Goal: Information Seeking & Learning: Find contact information

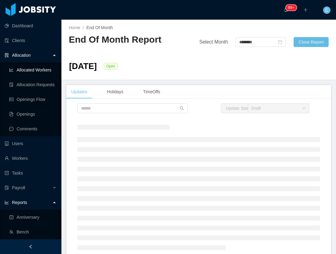
click at [28, 69] on link "Allocated Workers" at bounding box center [32, 70] width 47 height 12
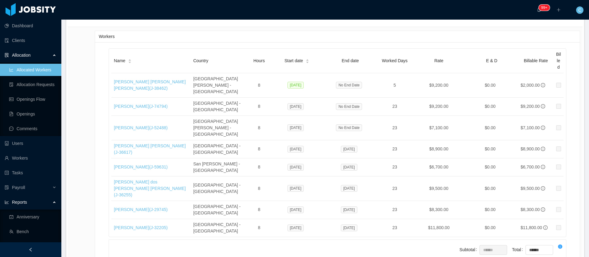
scroll to position [3212, 0]
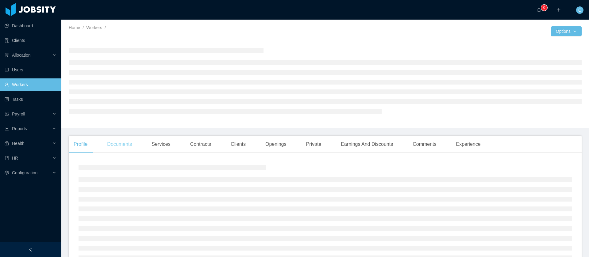
click at [126, 145] on div "Documents" at bounding box center [119, 144] width 35 height 17
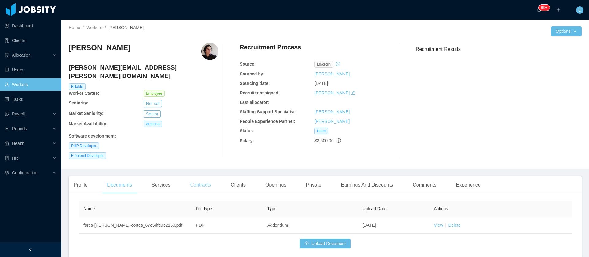
click at [212, 177] on div "Contracts" at bounding box center [200, 185] width 31 height 17
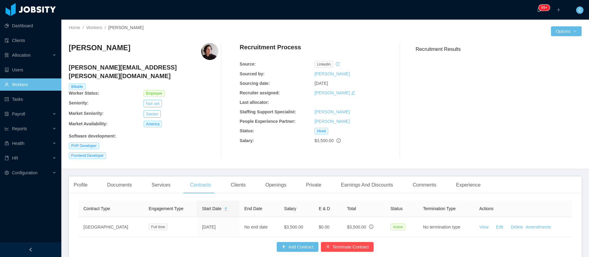
drag, startPoint x: 160, startPoint y: 151, endPoint x: 222, endPoint y: 165, distance: 64.3
click at [160, 151] on div "Fares Emanuel Gómez Cortés emanuel.gomez@jobsity.com Billable Worker Status: Em…" at bounding box center [325, 101] width 513 height 126
click at [344, 177] on div "Earnings And Discounts" at bounding box center [367, 185] width 62 height 17
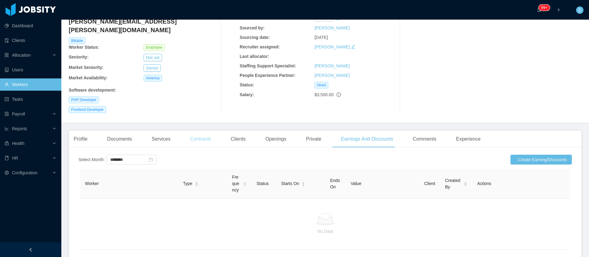
click at [202, 132] on div "Contracts" at bounding box center [200, 139] width 31 height 17
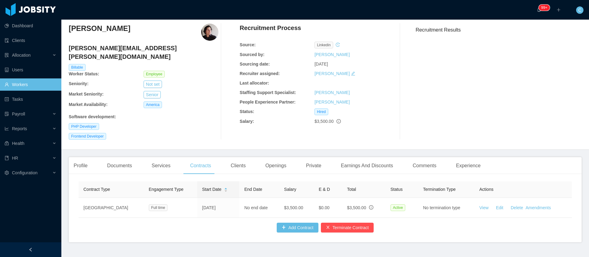
scroll to position [32, 0]
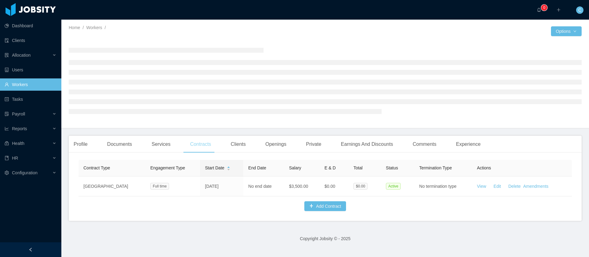
click at [193, 146] on div "Contracts" at bounding box center [200, 144] width 31 height 17
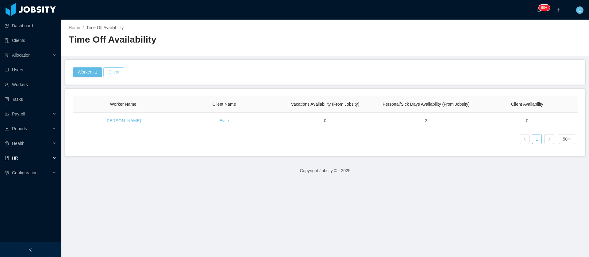
click at [115, 74] on button "Client" at bounding box center [113, 73] width 21 height 10
click at [86, 102] on div at bounding box center [112, 100] width 87 height 9
click at [91, 74] on button "Worker · 1" at bounding box center [87, 73] width 29 height 10
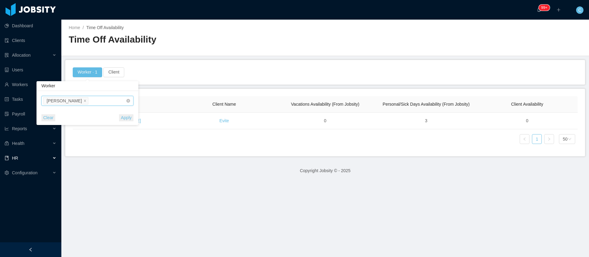
click at [90, 101] on input at bounding box center [91, 101] width 3 height 7
click at [83, 101] on icon "icon: close" at bounding box center [84, 100] width 3 height 3
paste input "**********"
type input "**********"
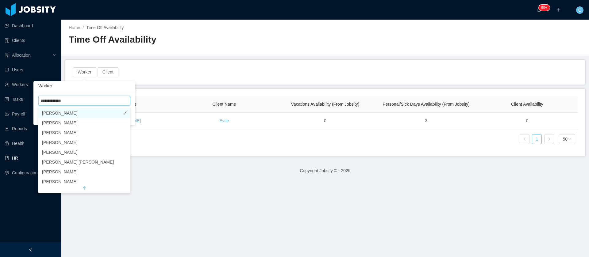
click at [75, 111] on li "[PERSON_NAME]" at bounding box center [84, 113] width 92 height 10
click at [153, 146] on div "Worker Name Client Name Vacations Availability (From Jobsity) Personal/Sick Day…" at bounding box center [325, 122] width 505 height 53
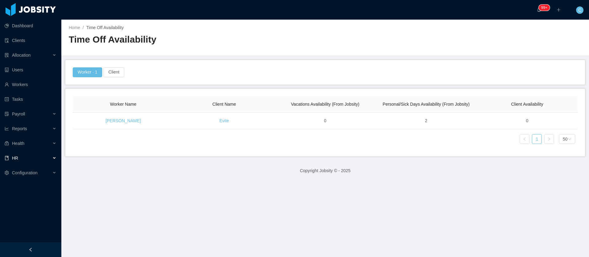
click at [41, 159] on div "HR" at bounding box center [30, 158] width 61 height 12
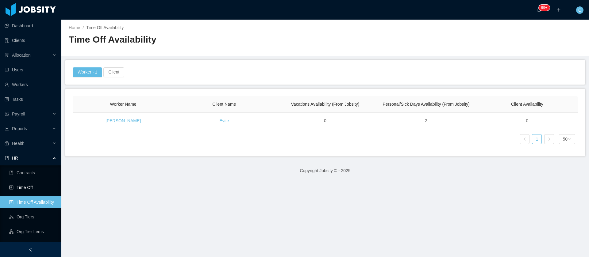
click at [29, 192] on link "Time Off" at bounding box center [32, 188] width 47 height 12
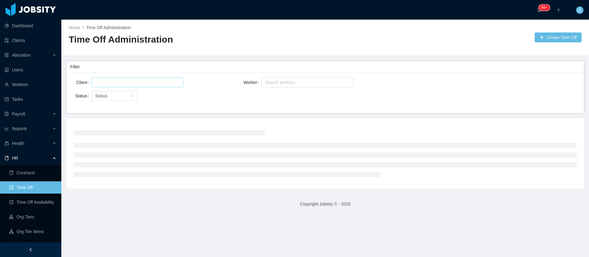
click at [120, 84] on div at bounding box center [136, 82] width 87 height 9
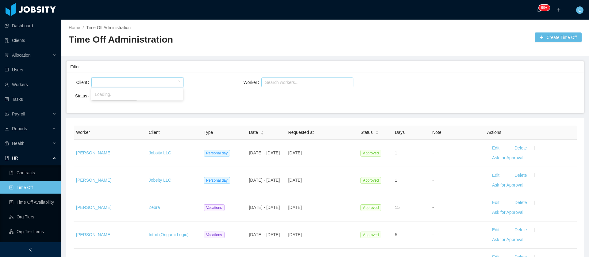
click at [295, 85] on div "Search workers..." at bounding box center [304, 82] width 79 height 6
paste input "**********"
type input "**********"
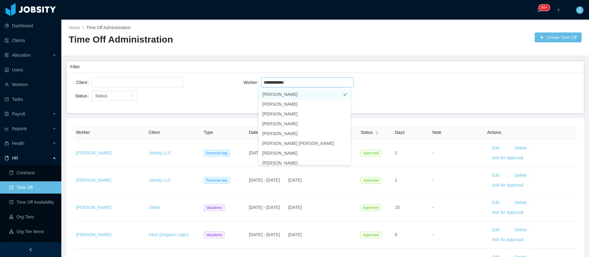
click at [282, 95] on li "[PERSON_NAME]" at bounding box center [305, 95] width 92 height 10
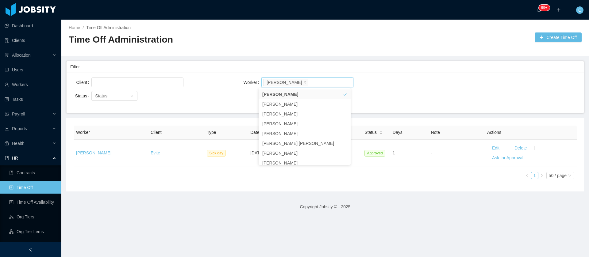
click at [211, 188] on div "Worker Client Type Date Requested at Status Days Note Actions Sergio Castro Evi…" at bounding box center [325, 154] width 518 height 73
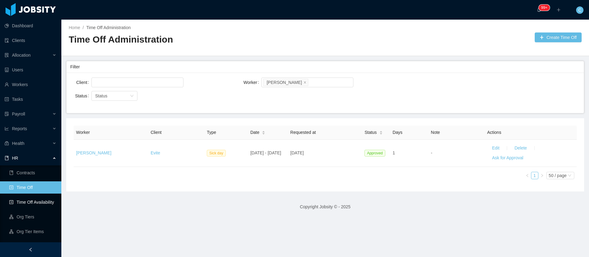
click at [30, 201] on link "Time Off Availability" at bounding box center [32, 202] width 47 height 12
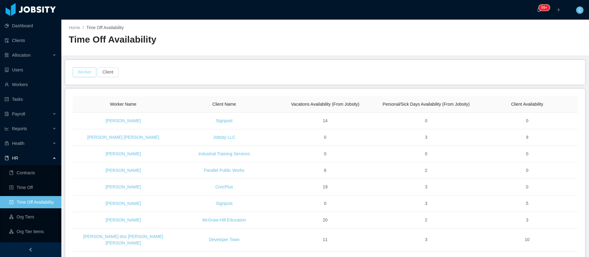
click at [89, 76] on button "Worker" at bounding box center [85, 73] width 24 height 10
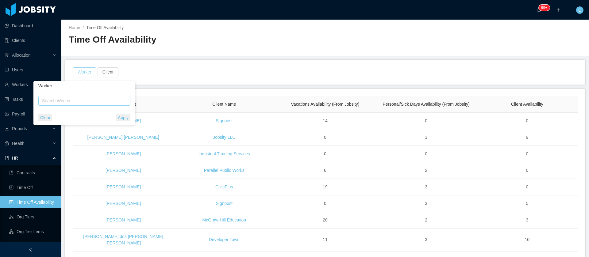
click at [95, 103] on div "Search Worker" at bounding box center [81, 101] width 79 height 6
paste input "**********"
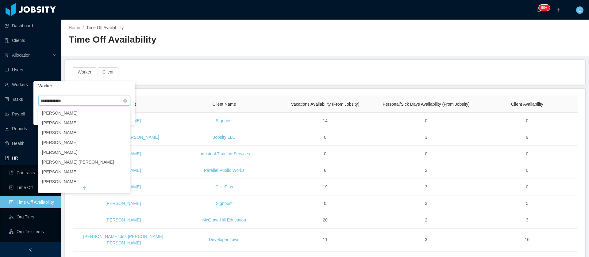
type input "**********"
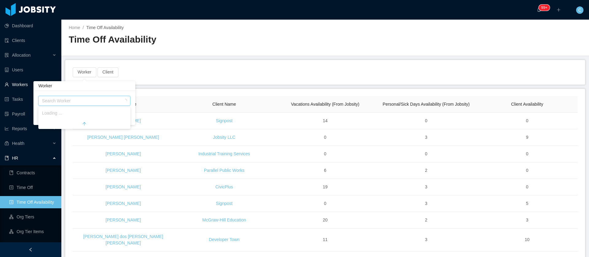
drag, startPoint x: 78, startPoint y: 103, endPoint x: 0, endPoint y: 88, distance: 79.1
click at [0, 88] on body "Dashboard Clients Allocation Users Workers Tasks Payroll Reports Health HR Cont…" at bounding box center [294, 128] width 589 height 257
type input "**********"
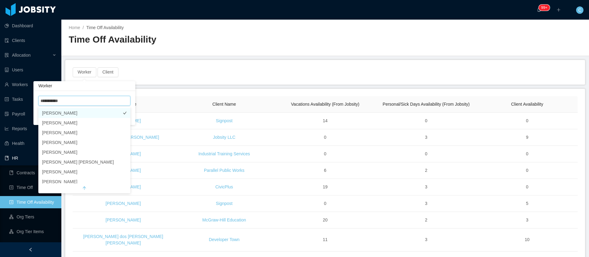
click at [51, 116] on li "[PERSON_NAME]" at bounding box center [84, 113] width 92 height 10
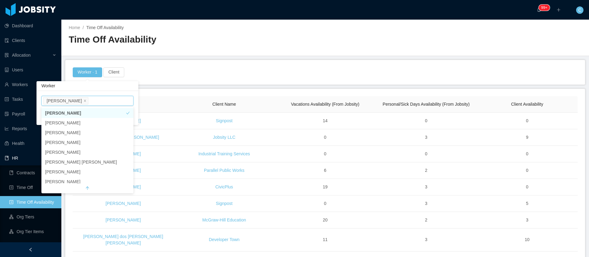
click at [119, 110] on li "[PERSON_NAME]" at bounding box center [87, 113] width 92 height 10
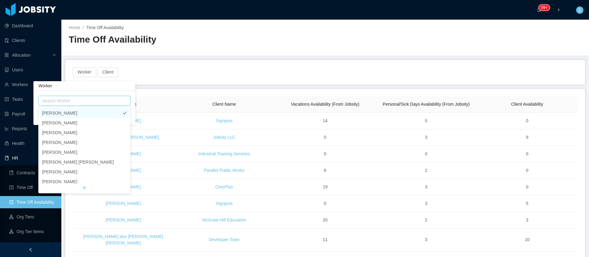
click at [72, 113] on li "[PERSON_NAME]" at bounding box center [84, 113] width 92 height 10
click at [108, 86] on div "Worker" at bounding box center [88, 86] width 102 height 10
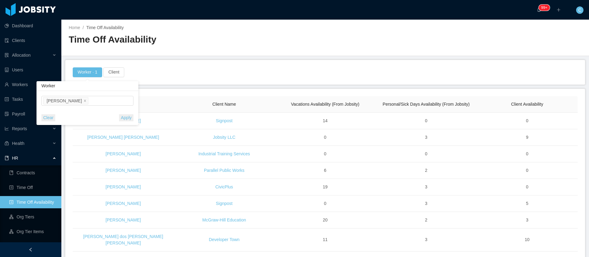
click at [122, 119] on button "Apply" at bounding box center [126, 117] width 14 height 7
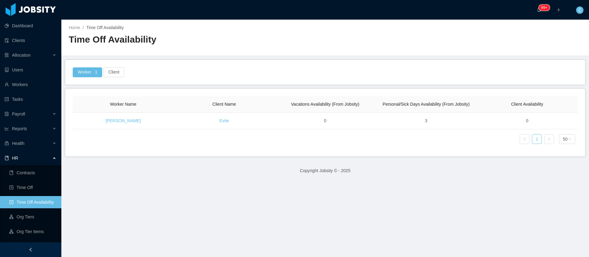
click at [231, 147] on div "Worker Name Client Name Vacations Availability (From Jobsity) Personal/Sick Day…" at bounding box center [325, 122] width 505 height 53
click at [96, 73] on button "Worker · 1" at bounding box center [87, 73] width 29 height 10
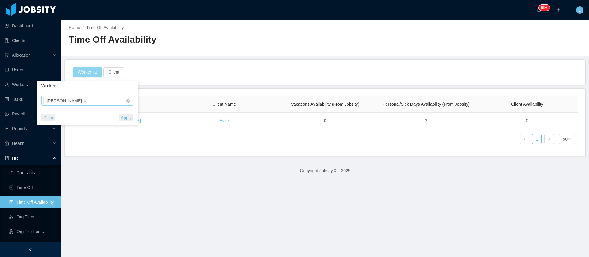
click at [74, 102] on li "[PERSON_NAME]" at bounding box center [65, 100] width 45 height 7
click at [83, 102] on icon "icon: close" at bounding box center [84, 100] width 3 height 3
click at [77, 103] on div "Search Worker" at bounding box center [81, 101] width 79 height 6
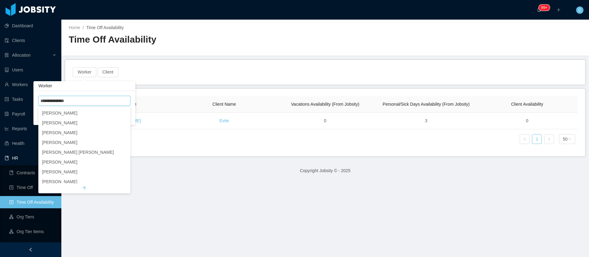
click at [50, 101] on input "**********" at bounding box center [55, 101] width 30 height 7
type input "**********"
click at [55, 115] on li "[PERSON_NAME]" at bounding box center [84, 113] width 92 height 10
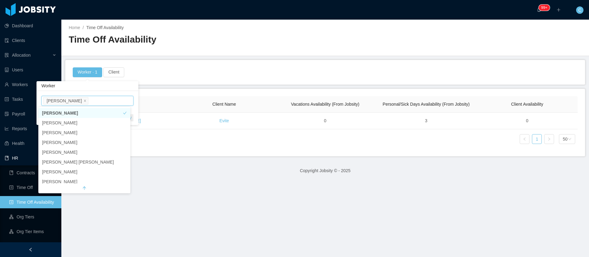
click at [123, 112] on icon "icon: check" at bounding box center [124, 113] width 3 height 3
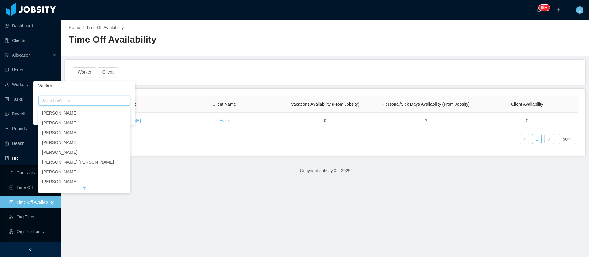
click at [120, 91] on div "Search Worker Clear Apply" at bounding box center [84, 108] width 102 height 34
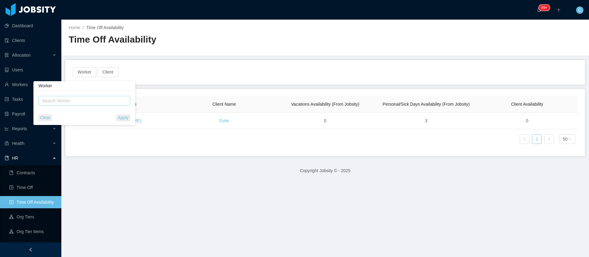
click at [71, 104] on div "Search Worker" at bounding box center [81, 101] width 79 height 6
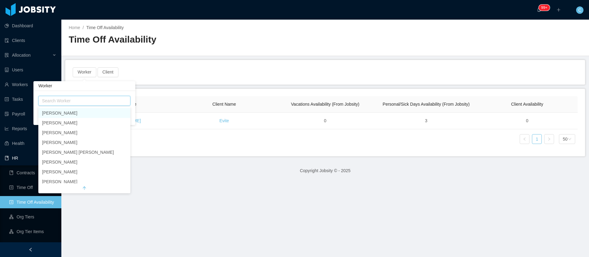
paste input "**********"
type input "**********"
drag, startPoint x: 76, startPoint y: 103, endPoint x: 0, endPoint y: 85, distance: 77.9
click at [5, 86] on body "Dashboard Clients Allocation Users Workers Tasks Payroll Reports Health HR Cont…" at bounding box center [294, 128] width 589 height 257
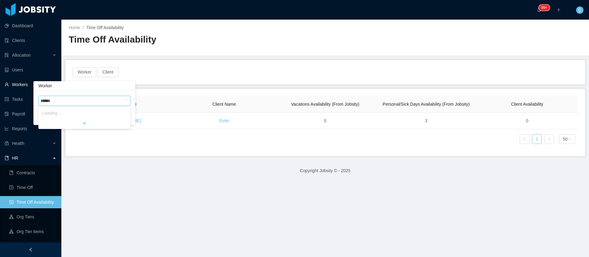
type input "*******"
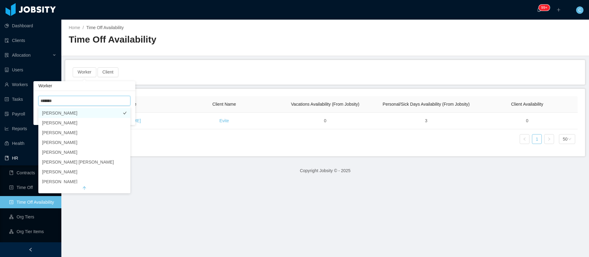
click at [68, 114] on li "[PERSON_NAME]" at bounding box center [84, 113] width 92 height 10
click at [89, 90] on div "Worker" at bounding box center [88, 86] width 102 height 10
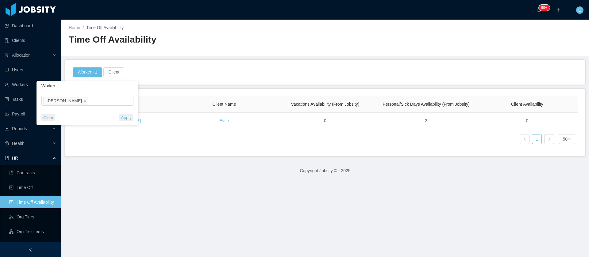
click at [130, 119] on button "Apply" at bounding box center [126, 117] width 14 height 7
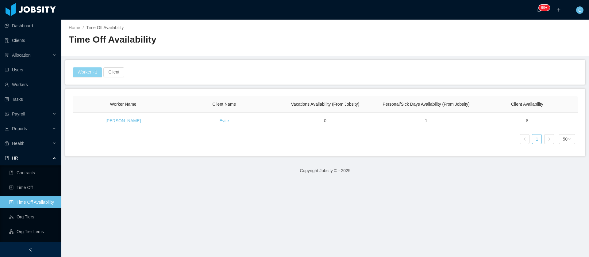
click at [92, 75] on button "Worker · 1" at bounding box center [87, 73] width 29 height 10
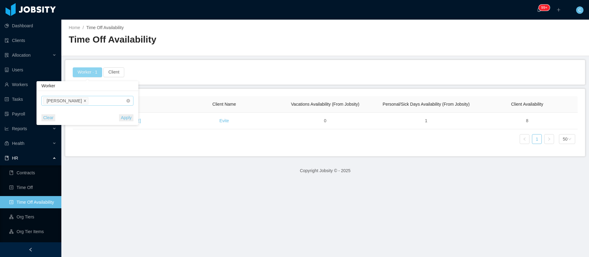
click at [84, 101] on icon "icon: close" at bounding box center [85, 101] width 2 height 2
click at [76, 102] on div "Search Worker" at bounding box center [81, 101] width 79 height 6
paste input "**********"
type input "**********"
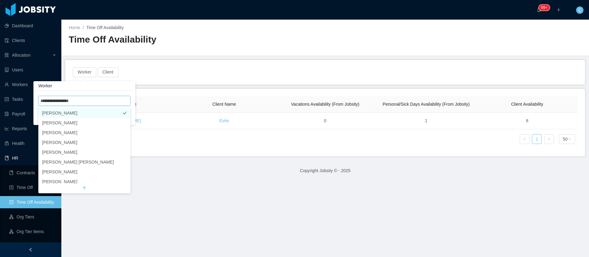
click at [67, 114] on li "Willian Cavenagli" at bounding box center [84, 113] width 92 height 10
click at [123, 115] on icon "icon: check" at bounding box center [125, 113] width 4 height 4
click at [123, 95] on div "Search Worker" at bounding box center [84, 101] width 92 height 12
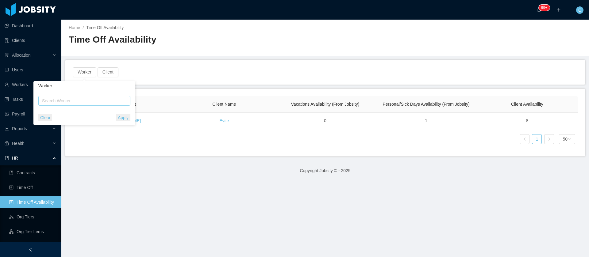
click at [91, 99] on div "Search Worker" at bounding box center [81, 101] width 79 height 6
paste input "**********"
type input "**********"
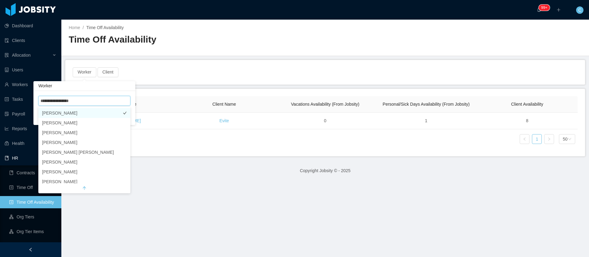
click at [79, 112] on li "Manuela Gargiulo" at bounding box center [84, 113] width 92 height 10
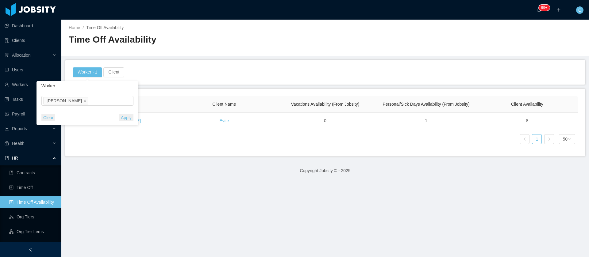
click at [123, 93] on div "Search Worker Manuela Gargiulo Clear Apply" at bounding box center [88, 108] width 102 height 34
click at [127, 119] on button "Apply" at bounding box center [126, 117] width 14 height 7
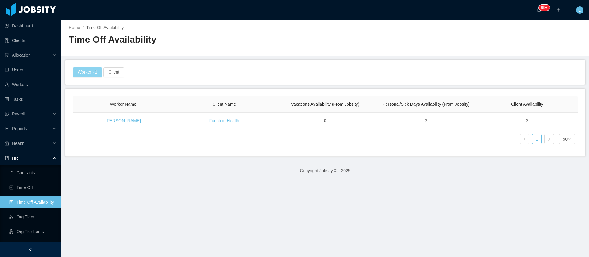
click at [91, 73] on button "Worker · 1" at bounding box center [87, 73] width 29 height 10
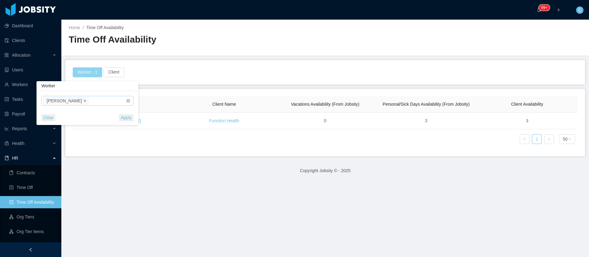
click at [85, 102] on icon "icon: close" at bounding box center [84, 101] width 3 height 4
click at [85, 102] on div "Search Worker" at bounding box center [81, 101] width 79 height 6
paste input "**********"
type input "**********"
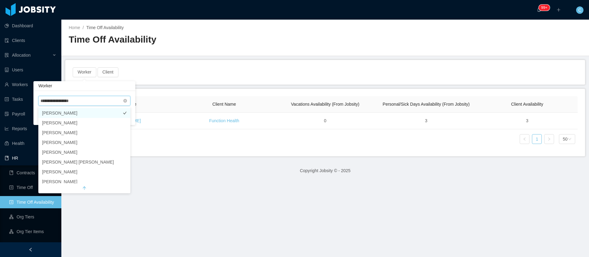
click at [81, 115] on li "Willian Cavenagli" at bounding box center [84, 113] width 92 height 10
click at [106, 94] on div "Search Worker Willian Cavenagli Clear Apply" at bounding box center [88, 108] width 102 height 34
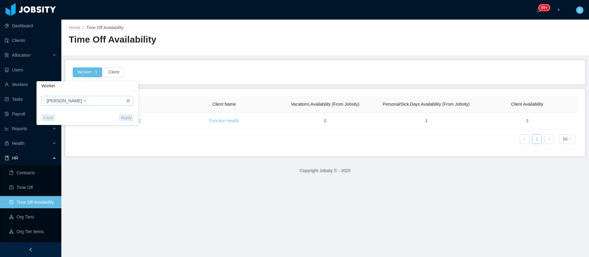
click at [126, 120] on button "Apply" at bounding box center [126, 117] width 14 height 7
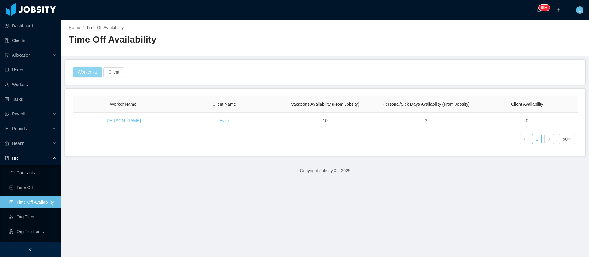
click at [92, 71] on button "Worker · 1" at bounding box center [87, 73] width 29 height 10
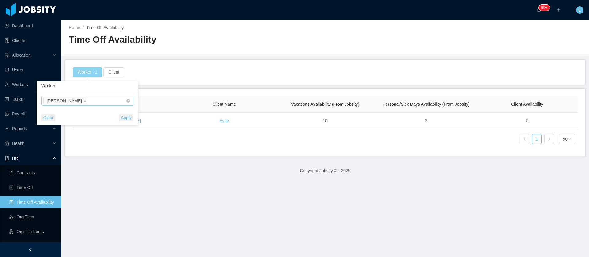
click at [83, 100] on icon "icon: close" at bounding box center [84, 100] width 3 height 3
click at [82, 100] on div "Search Worker" at bounding box center [81, 101] width 79 height 6
type input "**********"
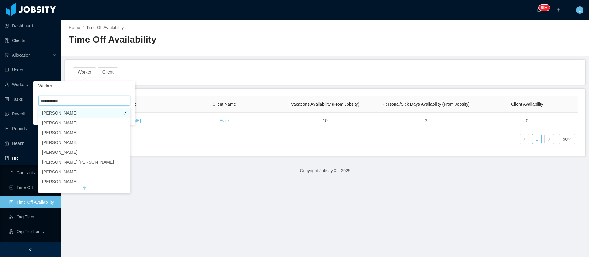
click at [57, 111] on li "Bruno Avila" at bounding box center [84, 113] width 92 height 10
click at [110, 85] on div "Worker" at bounding box center [88, 86] width 102 height 10
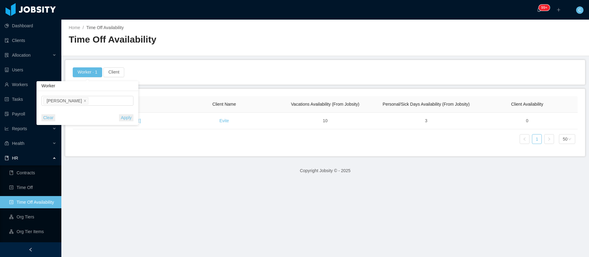
click at [124, 117] on button "Apply" at bounding box center [126, 117] width 14 height 7
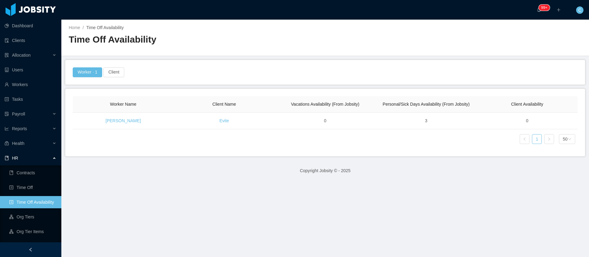
drag, startPoint x: 76, startPoint y: 147, endPoint x: 79, endPoint y: 146, distance: 3.3
click at [76, 147] on div "Worker Name Client Name Vacations Availability (From Jobsity) Personal/Sick Day…" at bounding box center [325, 122] width 505 height 53
click at [114, 74] on button "Client" at bounding box center [113, 73] width 21 height 10
click at [93, 71] on button "Worker · 1" at bounding box center [87, 73] width 29 height 10
click at [108, 72] on button "Client" at bounding box center [113, 73] width 21 height 10
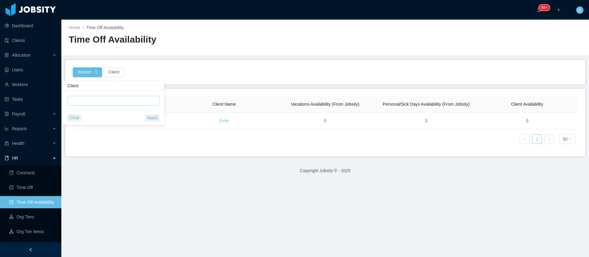
click at [125, 104] on div at bounding box center [112, 100] width 87 height 9
type input "*****"
click at [77, 116] on li "Evite" at bounding box center [114, 113] width 92 height 10
click at [136, 93] on div "Evite Clear Apply" at bounding box center [116, 108] width 102 height 34
click at [148, 115] on button "Apply" at bounding box center [155, 117] width 14 height 7
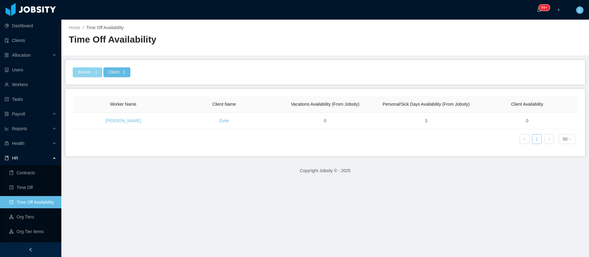
click at [89, 69] on button "Worker · 1" at bounding box center [87, 73] width 29 height 10
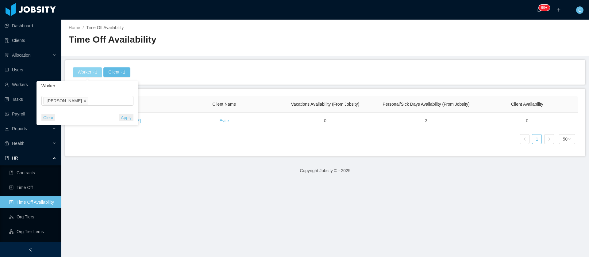
click at [83, 101] on icon "icon: close" at bounding box center [84, 100] width 3 height 3
click at [120, 119] on button "Apply" at bounding box center [123, 117] width 14 height 7
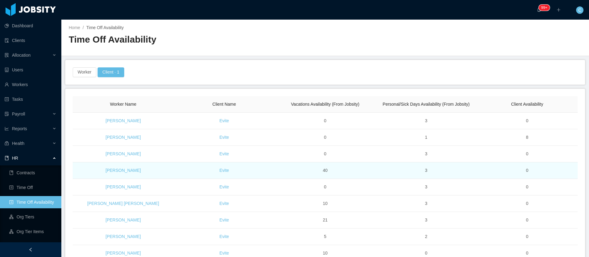
click at [74, 171] on td "Davi Coutinho" at bounding box center [123, 171] width 101 height 17
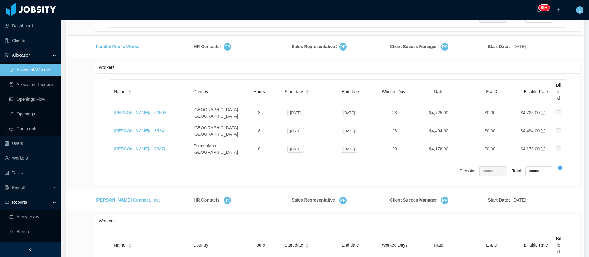
scroll to position [8297, 0]
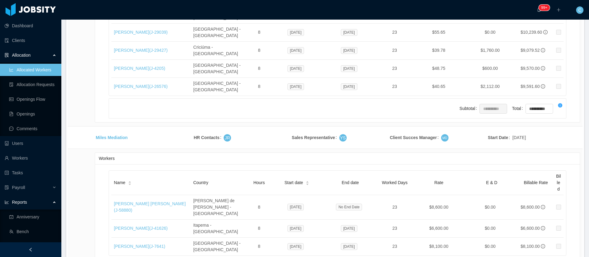
click at [34, 71] on link "Allocated Workers" at bounding box center [32, 70] width 47 height 12
drag, startPoint x: 113, startPoint y: 120, endPoint x: 139, endPoint y: 120, distance: 26.1
copy link "Sergio Castro"
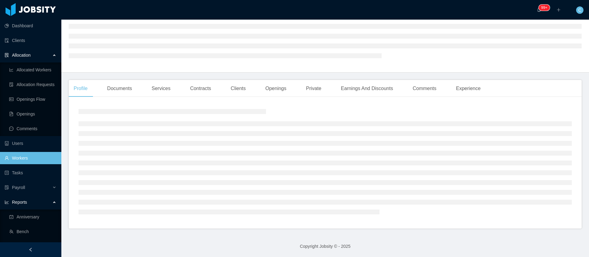
scroll to position [56, 0]
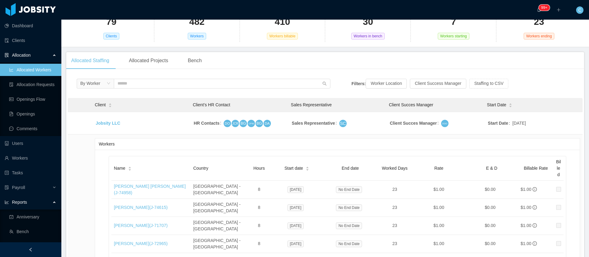
scroll to position [8297, 0]
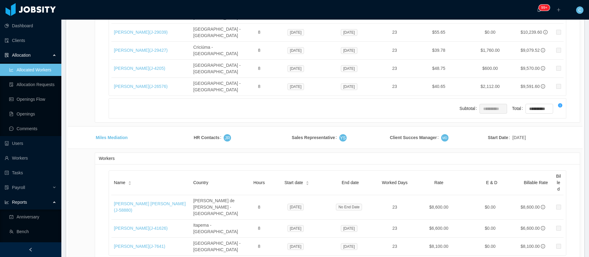
drag, startPoint x: 109, startPoint y: 158, endPoint x: 141, endPoint y: 153, distance: 32.6
drag, startPoint x: 176, startPoint y: 153, endPoint x: 170, endPoint y: 152, distance: 5.9
drag, startPoint x: 112, startPoint y: 153, endPoint x: 147, endPoint y: 150, distance: 34.8
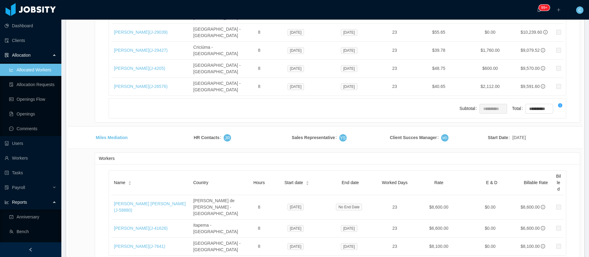
copy link "Willian Cavenagli"
drag, startPoint x: 110, startPoint y: 155, endPoint x: 147, endPoint y: 156, distance: 36.2
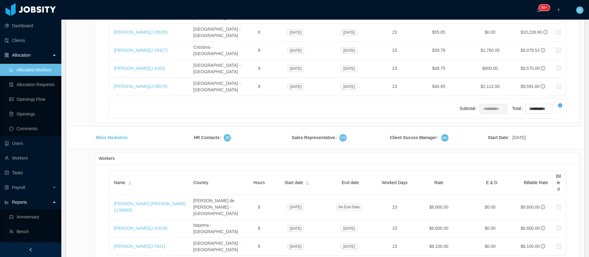
copy link "Willian Cavenagli"
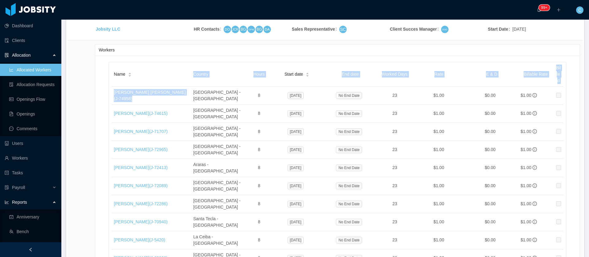
drag, startPoint x: 175, startPoint y: 93, endPoint x: 109, endPoint y: 92, distance: 65.7
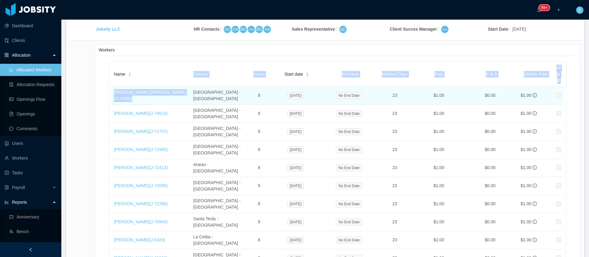
click at [182, 92] on td "Laura Natalia Perez (J- 74958 )" at bounding box center [150, 96] width 79 height 18
drag, startPoint x: 111, startPoint y: 95, endPoint x: 149, endPoint y: 95, distance: 38.1
click at [149, 95] on td "Laura Natalia Perez (J- 74958 )" at bounding box center [150, 96] width 79 height 18
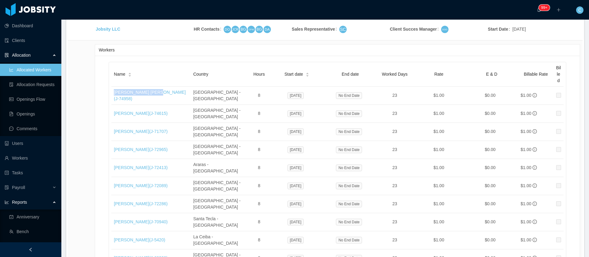
copy link "[PERSON_NAME] [PERSON_NAME]"
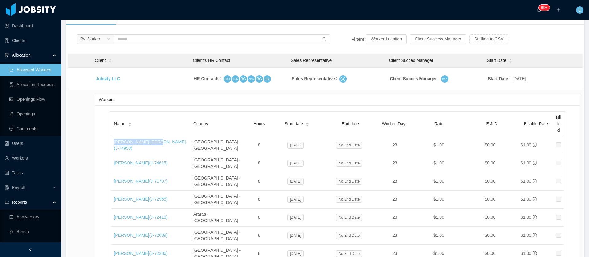
scroll to position [0, 0]
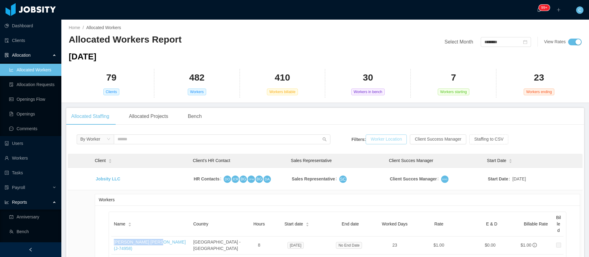
click at [380, 142] on button "Worker Location" at bounding box center [386, 140] width 41 height 10
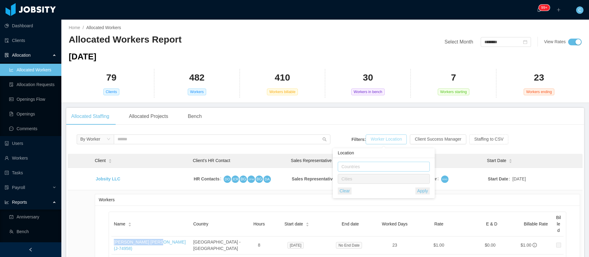
click at [363, 165] on div "Countries" at bounding box center [383, 167] width 82 height 6
type input "***"
click at [353, 178] on li "Colombia" at bounding box center [384, 179] width 92 height 10
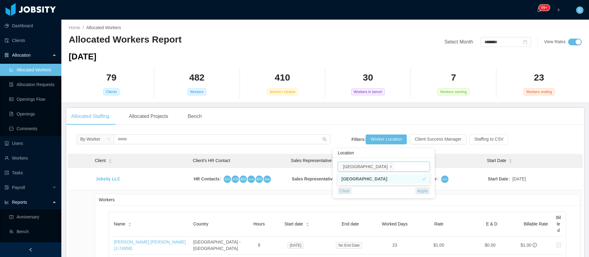
click at [426, 179] on icon "icon: check" at bounding box center [425, 179] width 4 height 4
click at [360, 179] on li "Colombia" at bounding box center [384, 179] width 92 height 10
click at [372, 155] on div "Location" at bounding box center [384, 154] width 102 height 10
click at [367, 178] on div "Cities" at bounding box center [383, 179] width 82 height 6
type input "**"
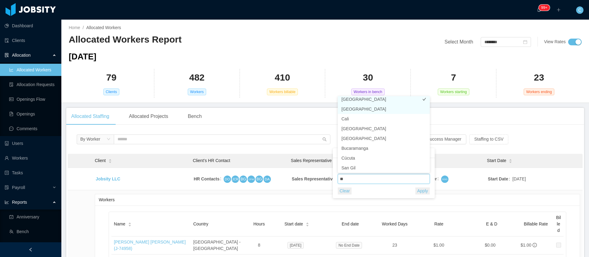
scroll to position [1, 0]
click at [349, 101] on li "Bogotá" at bounding box center [384, 101] width 92 height 10
click at [421, 193] on button "Apply" at bounding box center [422, 191] width 14 height 7
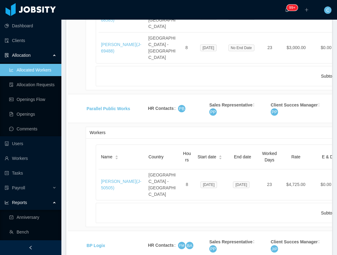
scroll to position [790, 0]
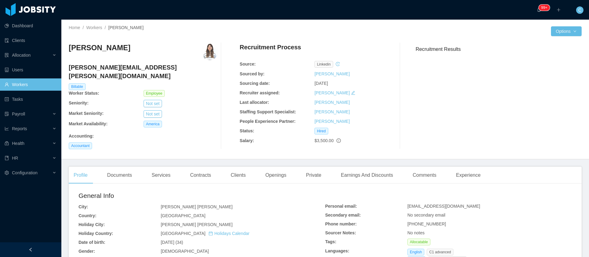
click at [107, 49] on h3 "Barbara Ferrer" at bounding box center [100, 48] width 62 height 10
click at [107, 49] on h3 "[PERSON_NAME]" at bounding box center [100, 48] width 62 height 10
click at [107, 49] on h3 "Barbara Ferrer" at bounding box center [100, 48] width 62 height 10
copy h3 "Barbara Ferrer"
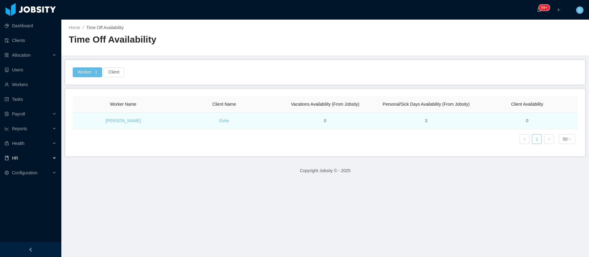
click at [86, 116] on td "[PERSON_NAME]" at bounding box center [123, 121] width 101 height 17
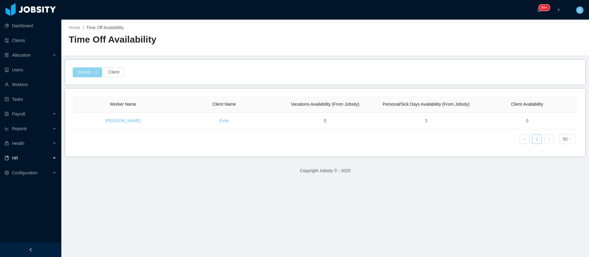
click at [96, 73] on button "Worker · 1" at bounding box center [87, 73] width 29 height 10
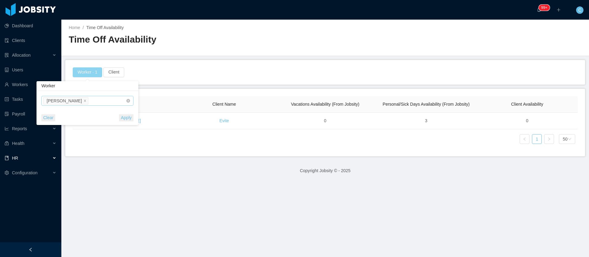
click at [83, 103] on span at bounding box center [84, 101] width 3 height 6
click at [72, 102] on div "Search Worker" at bounding box center [81, 101] width 79 height 6
paste input "**********"
type input "**********"
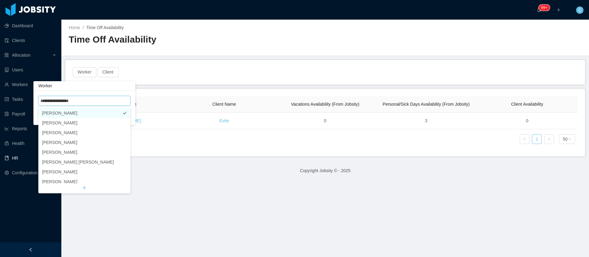
click at [70, 114] on li "[PERSON_NAME]" at bounding box center [84, 113] width 92 height 10
click at [128, 88] on div "Worker" at bounding box center [88, 86] width 102 height 10
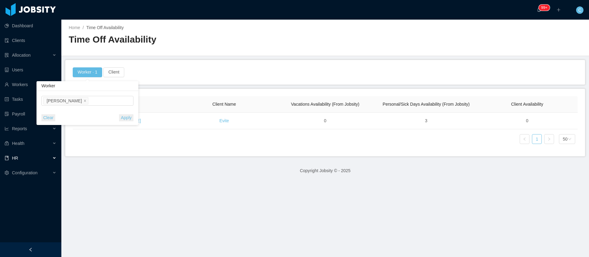
click at [128, 119] on button "Apply" at bounding box center [126, 117] width 14 height 7
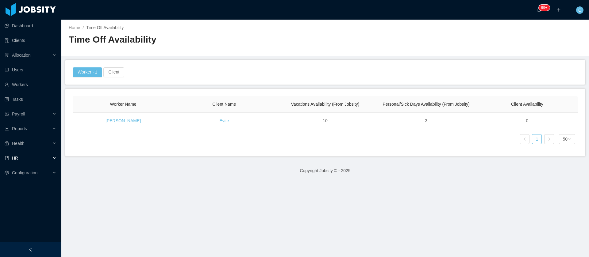
click at [94, 165] on footer "Copyright Jobsity © - 2025" at bounding box center [325, 170] width 528 height 21
click at [108, 74] on button "Client" at bounding box center [113, 73] width 21 height 10
click at [87, 99] on div at bounding box center [112, 100] width 87 height 9
type input "******"
click at [115, 71] on button "Client" at bounding box center [113, 73] width 21 height 10
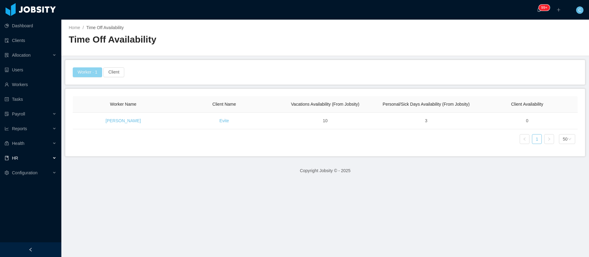
click at [95, 71] on button "Worker · 1" at bounding box center [87, 73] width 29 height 10
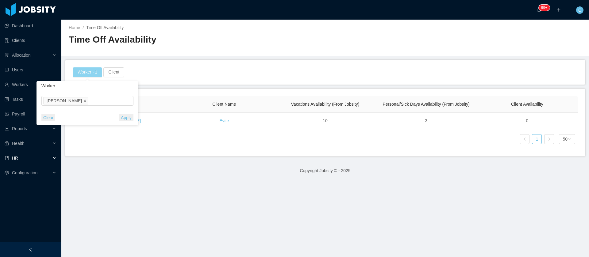
click at [83, 102] on icon "icon: close" at bounding box center [84, 100] width 3 height 3
click at [85, 103] on div "Search Worker" at bounding box center [81, 101] width 79 height 6
type input "******"
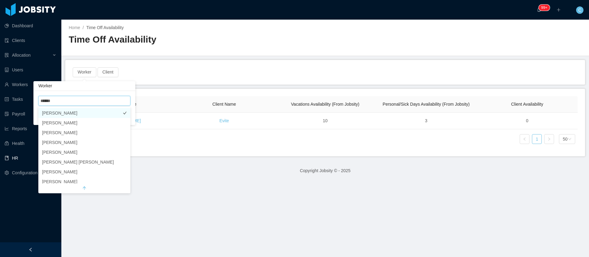
click at [59, 115] on li "[PERSON_NAME]" at bounding box center [84, 113] width 92 height 10
click at [98, 101] on div "Search Worker [PERSON_NAME]" at bounding box center [85, 100] width 84 height 9
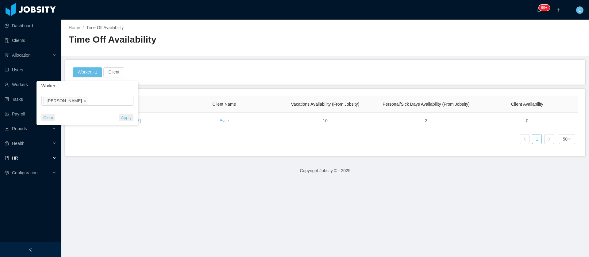
click at [106, 88] on div "Worker" at bounding box center [88, 86] width 102 height 10
click at [122, 118] on button "Apply" at bounding box center [126, 117] width 14 height 7
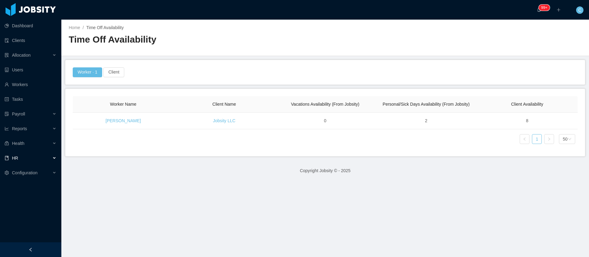
click at [73, 199] on main "Home / Time Off Availability / Time Off Availability Worker · 1 Client Worker N…" at bounding box center [325, 139] width 528 height 238
click at [112, 71] on button "Client" at bounding box center [113, 73] width 21 height 10
click at [93, 102] on div at bounding box center [112, 100] width 87 height 9
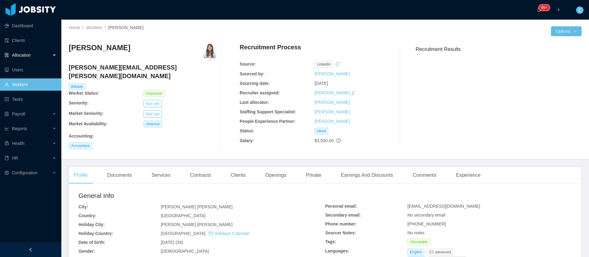
click at [12, 55] on span "Allocation" at bounding box center [21, 55] width 19 height 5
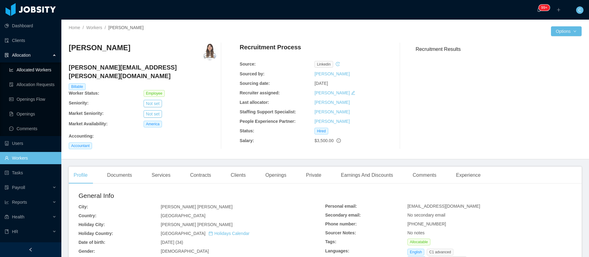
click at [21, 72] on link "Allocated Workers" at bounding box center [32, 70] width 47 height 12
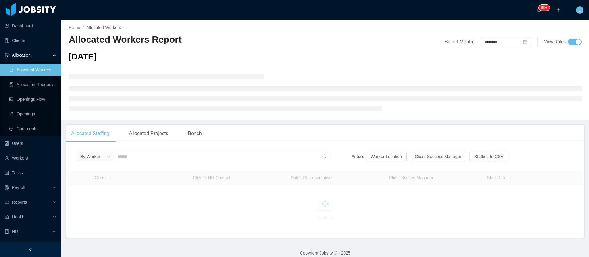
click at [27, 72] on link "Allocated Workers" at bounding box center [32, 70] width 47 height 12
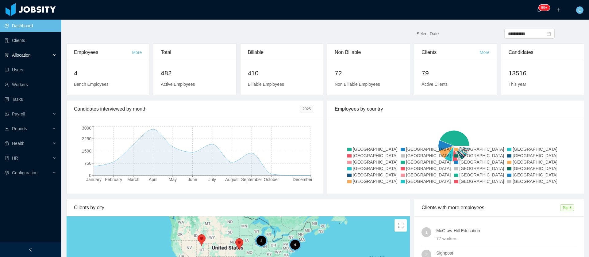
click at [16, 57] on span "Allocation" at bounding box center [21, 55] width 19 height 5
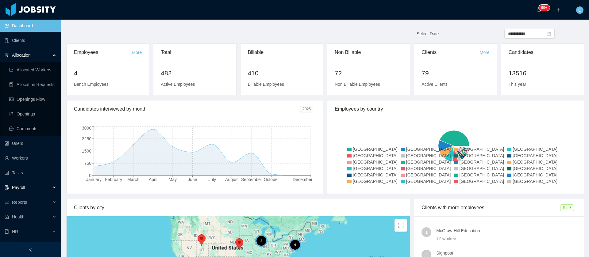
scroll to position [11, 0]
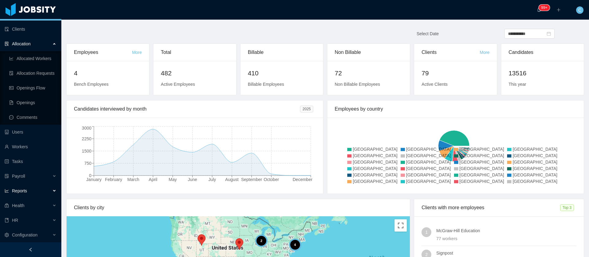
click at [22, 192] on span "Reports" at bounding box center [19, 191] width 15 height 5
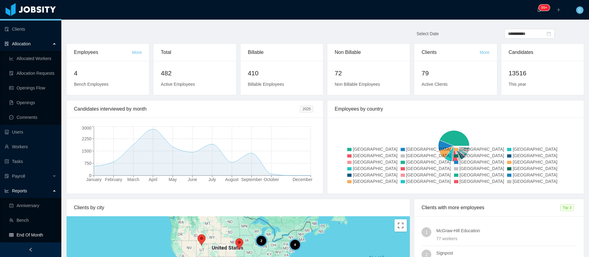
click at [22, 235] on link "End Of Month" at bounding box center [32, 235] width 47 height 12
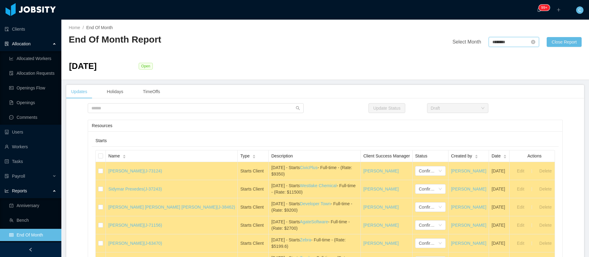
click at [492, 38] on input "********" at bounding box center [514, 42] width 50 height 10
click at [553, 97] on link "Sep" at bounding box center [548, 96] width 13 height 7
type input "********"
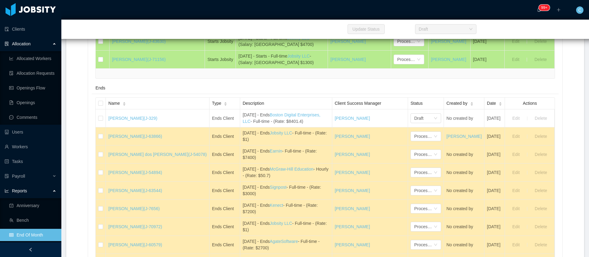
scroll to position [3577, 0]
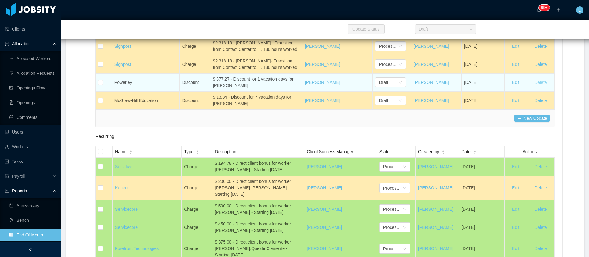
click at [534, 87] on button "Delete" at bounding box center [541, 83] width 22 height 10
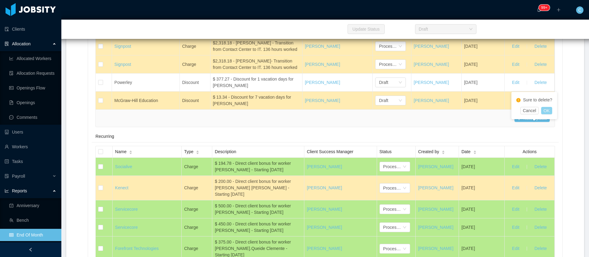
click at [549, 111] on button "OK" at bounding box center [546, 110] width 11 height 7
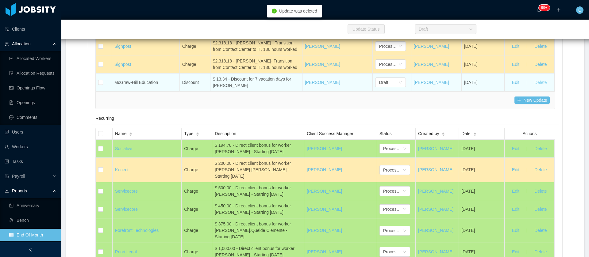
click at [533, 87] on button "Delete" at bounding box center [541, 83] width 22 height 10
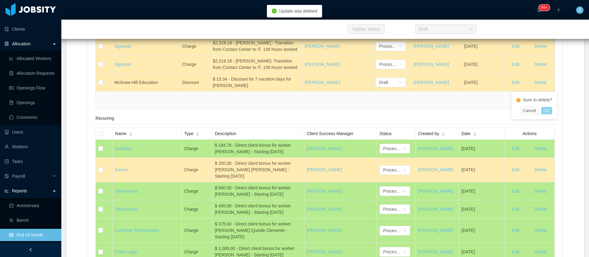
click at [548, 112] on button "OK" at bounding box center [546, 110] width 11 height 7
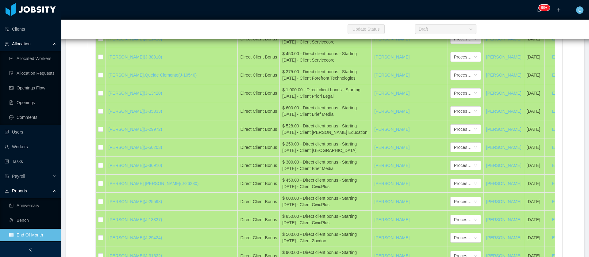
scroll to position [941, 0]
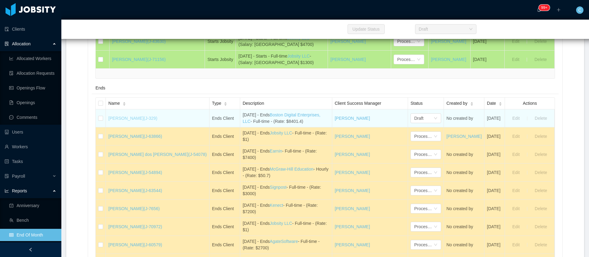
drag, startPoint x: 156, startPoint y: 130, endPoint x: 114, endPoint y: 128, distance: 42.4
click at [114, 128] on td "Carlos Puello (J-329)" at bounding box center [158, 119] width 104 height 18
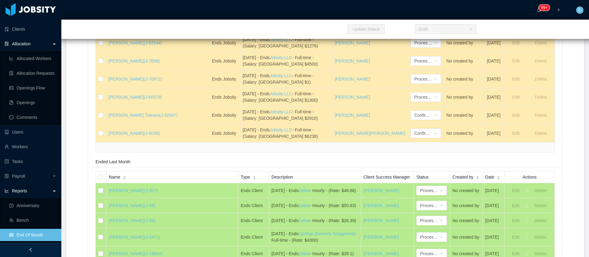
scroll to position [5994, 0]
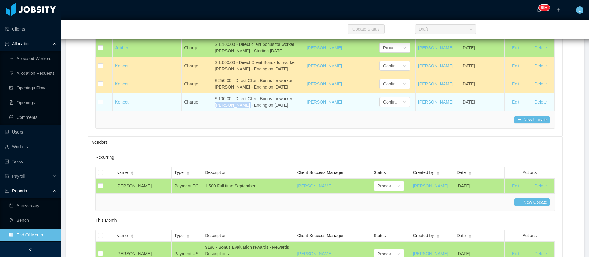
drag, startPoint x: 214, startPoint y: 176, endPoint x: 208, endPoint y: 178, distance: 7.0
click at [212, 111] on td "$ 100.00 - Direct Client Bonus for worker Daniel Vargas - Ending on September 3…" at bounding box center [258, 102] width 92 height 18
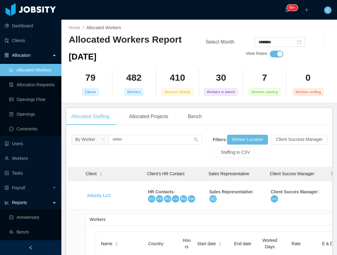
scroll to position [790, 0]
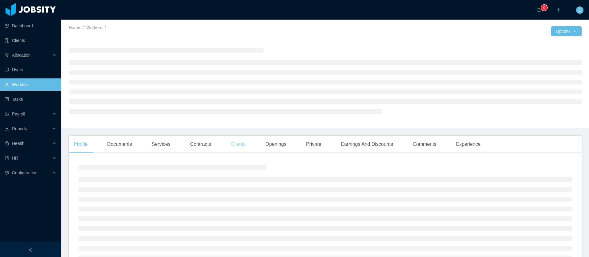
click at [240, 147] on main "Home / Workers / / Options Profile Documents Services Contracts Clients Opening…" at bounding box center [325, 139] width 528 height 238
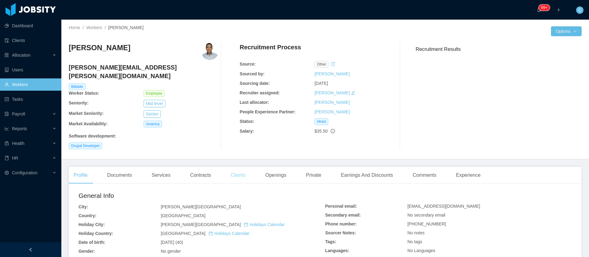
click at [229, 167] on div "Clients" at bounding box center [238, 175] width 25 height 17
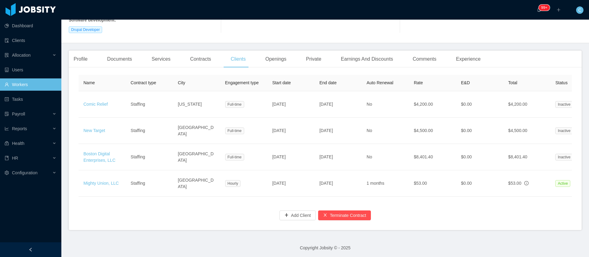
scroll to position [0, 127]
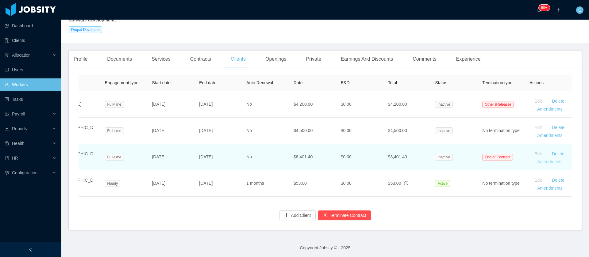
click at [550, 160] on link "Amendments" at bounding box center [549, 162] width 25 height 5
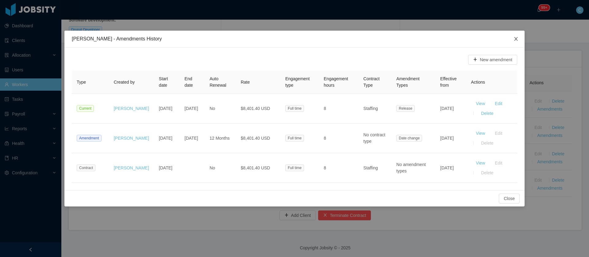
click at [516, 43] on span "Close" at bounding box center [516, 39] width 17 height 17
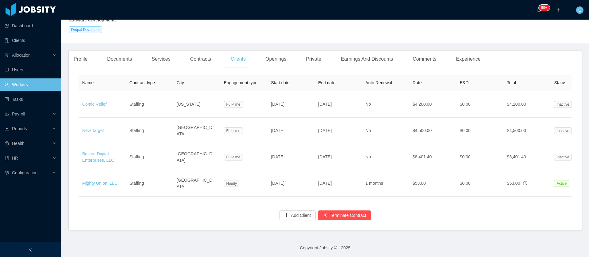
scroll to position [0, 0]
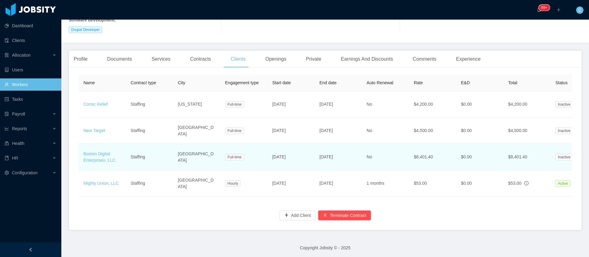
drag, startPoint x: 353, startPoint y: 153, endPoint x: 304, endPoint y: 154, distance: 48.8
click at [304, 154] on tr "Boston Digital Enterprises, LLC Staffing [GEOGRAPHIC_DATA] Full-time [DATE] [DA…" at bounding box center [386, 157] width 614 height 26
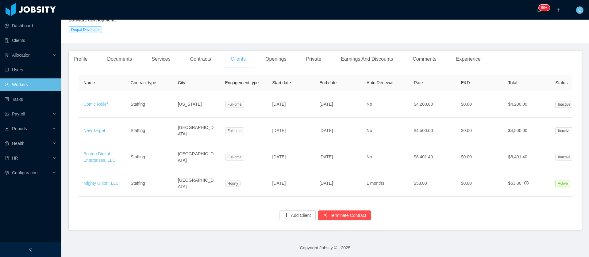
copy tr "[DATE]"
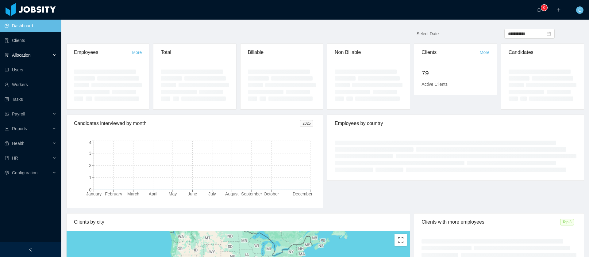
click at [50, 55] on div "Allocation" at bounding box center [30, 55] width 61 height 12
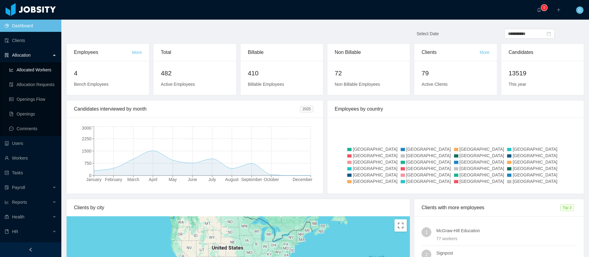
click at [37, 72] on link "Allocated Workers" at bounding box center [32, 70] width 47 height 12
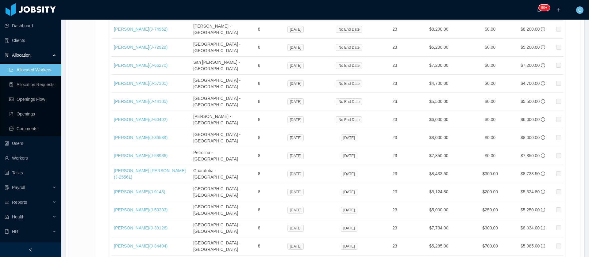
scroll to position [10322, 0]
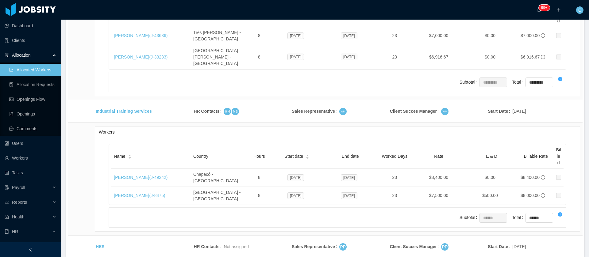
click at [563, 211] on li "500 / page" at bounding box center [559, 212] width 28 height 10
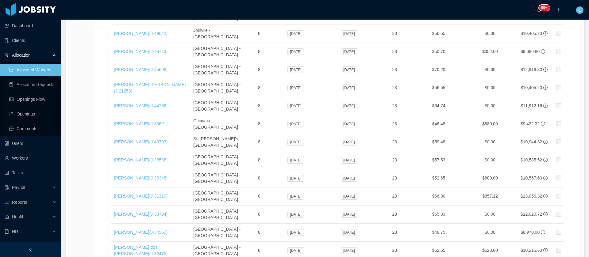
scroll to position [126, 0]
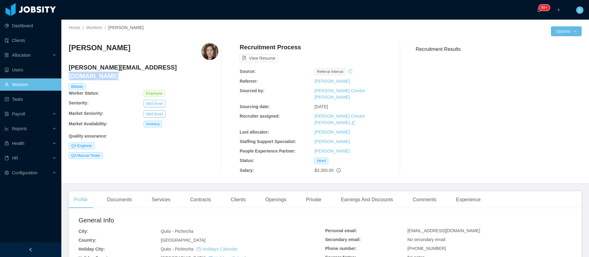
drag, startPoint x: 150, startPoint y: 69, endPoint x: 67, endPoint y: 69, distance: 82.9
click at [68, 70] on div "Home / Workers / [PERSON_NAME] / Options [PERSON_NAME] [PERSON_NAME][EMAIL_ADDR…" at bounding box center [325, 102] width 528 height 164
click at [78, 66] on h4 "[PERSON_NAME][EMAIL_ADDRESS][DOMAIN_NAME]" at bounding box center [144, 71] width 150 height 17
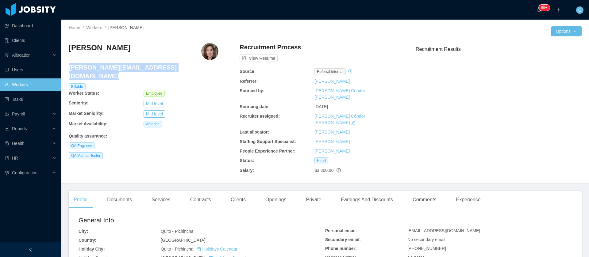
copy h4 "[PERSON_NAME][EMAIL_ADDRESS][DOMAIN_NAME]"
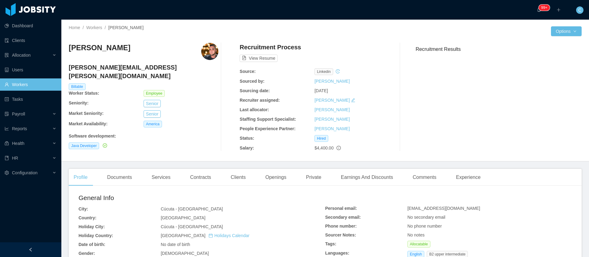
click at [102, 66] on h4 "[PERSON_NAME][EMAIL_ADDRESS][PERSON_NAME][DOMAIN_NAME]" at bounding box center [144, 71] width 150 height 17
click at [102, 65] on h4 "[PERSON_NAME][EMAIL_ADDRESS][PERSON_NAME][DOMAIN_NAME]" at bounding box center [144, 71] width 150 height 17
copy h4 "[PERSON_NAME][EMAIL_ADDRESS][PERSON_NAME][DOMAIN_NAME]"
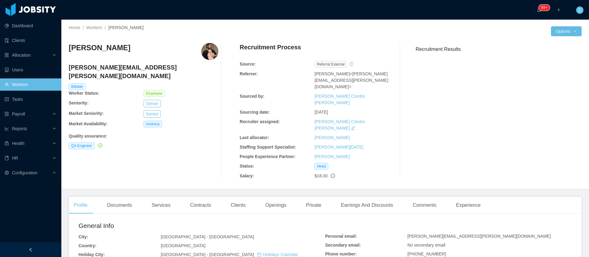
click at [99, 66] on h4 "[PERSON_NAME][EMAIL_ADDRESS][PERSON_NAME][DOMAIN_NAME]" at bounding box center [144, 71] width 150 height 17
copy h4 "[PERSON_NAME][EMAIL_ADDRESS][PERSON_NAME][DOMAIN_NAME]"
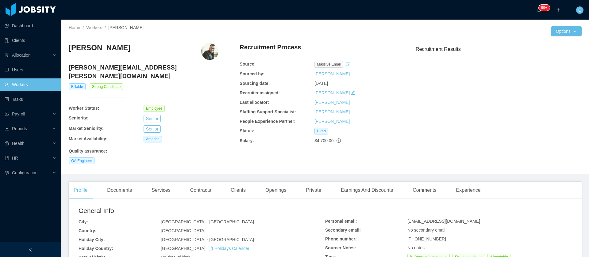
click at [110, 69] on h4 "[PERSON_NAME][EMAIL_ADDRESS][PERSON_NAME][DOMAIN_NAME]" at bounding box center [144, 71] width 150 height 17
click at [110, 70] on h4 "[PERSON_NAME][EMAIL_ADDRESS][PERSON_NAME][DOMAIN_NAME]" at bounding box center [144, 71] width 150 height 17
copy h4 "[PERSON_NAME][EMAIL_ADDRESS][PERSON_NAME][DOMAIN_NAME]"
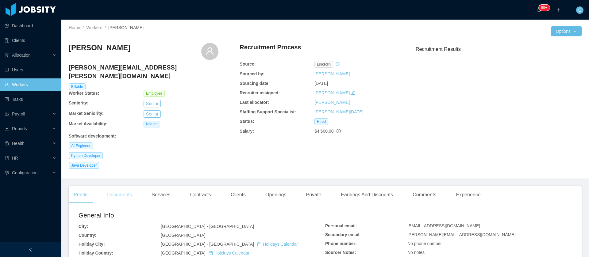
click at [132, 188] on div "Documents" at bounding box center [119, 195] width 35 height 17
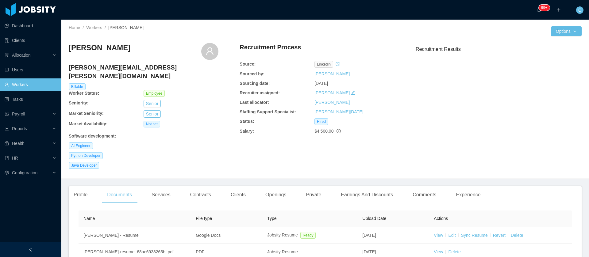
click at [115, 71] on h4 "[PERSON_NAME][EMAIL_ADDRESS][PERSON_NAME][DOMAIN_NAME]" at bounding box center [144, 71] width 150 height 17
click at [115, 72] on div "[PERSON_NAME][EMAIL_ADDRESS][PERSON_NAME][DOMAIN_NAME]" at bounding box center [144, 73] width 150 height 20
click at [115, 66] on h4 "[PERSON_NAME][EMAIL_ADDRESS][PERSON_NAME][DOMAIN_NAME]" at bounding box center [144, 71] width 150 height 17
click at [115, 67] on h4 "[PERSON_NAME][EMAIL_ADDRESS][PERSON_NAME][DOMAIN_NAME]" at bounding box center [144, 71] width 150 height 17
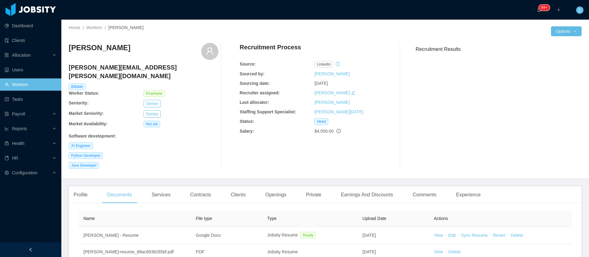
click at [115, 68] on h4 "[PERSON_NAME][EMAIL_ADDRESS][PERSON_NAME][DOMAIN_NAME]" at bounding box center [144, 71] width 150 height 17
click at [114, 70] on h4 "[PERSON_NAME][EMAIL_ADDRESS][PERSON_NAME][DOMAIN_NAME]" at bounding box center [144, 71] width 150 height 17
click at [114, 72] on div "[PERSON_NAME][EMAIL_ADDRESS][PERSON_NAME][DOMAIN_NAME]" at bounding box center [144, 73] width 150 height 20
click at [113, 71] on div "[PERSON_NAME][EMAIL_ADDRESS][PERSON_NAME][DOMAIN_NAME]" at bounding box center [144, 73] width 150 height 20
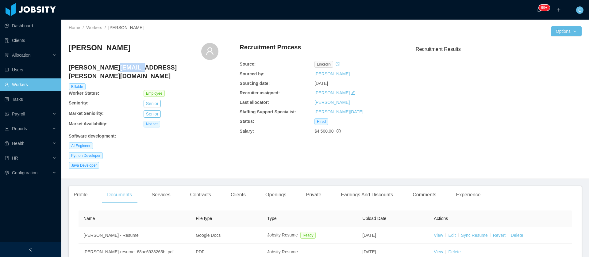
click at [118, 68] on h4 "[PERSON_NAME][EMAIL_ADDRESS][PERSON_NAME][DOMAIN_NAME]" at bounding box center [144, 71] width 150 height 17
copy h4 "[PERSON_NAME][EMAIL_ADDRESS][PERSON_NAME][DOMAIN_NAME]"
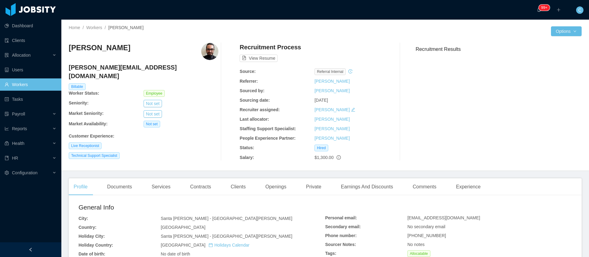
click at [113, 67] on h4 "[PERSON_NAME][EMAIL_ADDRESS][DOMAIN_NAME]" at bounding box center [144, 71] width 150 height 17
copy h4 "[PERSON_NAME][EMAIL_ADDRESS][DOMAIN_NAME]"
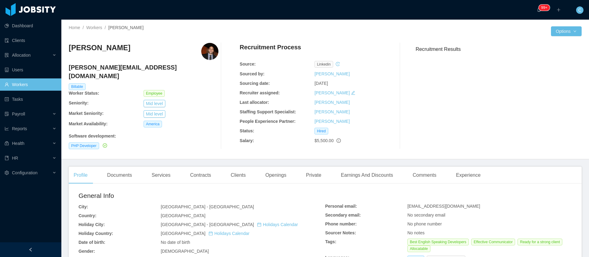
click at [107, 67] on h4 "[PERSON_NAME][EMAIL_ADDRESS][DOMAIN_NAME]" at bounding box center [144, 71] width 150 height 17
copy h4 "[PERSON_NAME][EMAIL_ADDRESS][DOMAIN_NAME]"
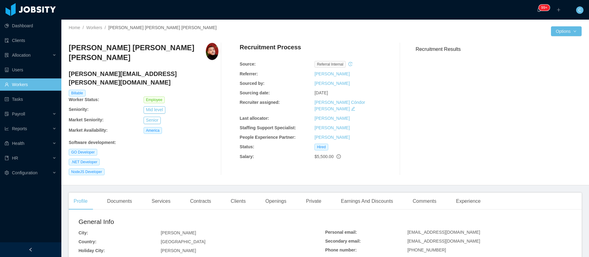
click at [108, 70] on h4 "[PERSON_NAME][EMAIL_ADDRESS][PERSON_NAME][DOMAIN_NAME]" at bounding box center [144, 78] width 150 height 17
click at [109, 70] on h4 "[PERSON_NAME][EMAIL_ADDRESS][PERSON_NAME][DOMAIN_NAME]" at bounding box center [144, 78] width 150 height 17
copy h4 "[PERSON_NAME][EMAIL_ADDRESS][PERSON_NAME][DOMAIN_NAME]"
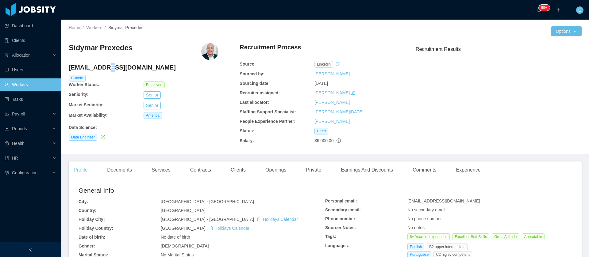
click at [100, 71] on h4 "[EMAIL_ADDRESS][DOMAIN_NAME]" at bounding box center [144, 67] width 150 height 9
click at [99, 72] on div "[EMAIL_ADDRESS][DOMAIN_NAME]" at bounding box center [144, 69] width 150 height 12
click at [99, 73] on div "[EMAIL_ADDRESS][DOMAIN_NAME]" at bounding box center [144, 69] width 150 height 12
click at [99, 71] on h4 "[EMAIL_ADDRESS][DOMAIN_NAME]" at bounding box center [144, 67] width 150 height 9
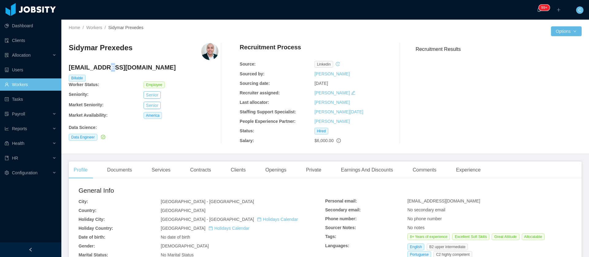
click at [99, 71] on h4 "[EMAIL_ADDRESS][DOMAIN_NAME]" at bounding box center [144, 67] width 150 height 9
click at [99, 68] on h4 "[EMAIL_ADDRESS][DOMAIN_NAME]" at bounding box center [144, 67] width 150 height 9
click at [99, 69] on h4 "[EMAIL_ADDRESS][DOMAIN_NAME]" at bounding box center [144, 67] width 150 height 9
click at [99, 68] on h4 "[EMAIL_ADDRESS][DOMAIN_NAME]" at bounding box center [144, 67] width 150 height 9
copy h4 "[EMAIL_ADDRESS][DOMAIN_NAME]"
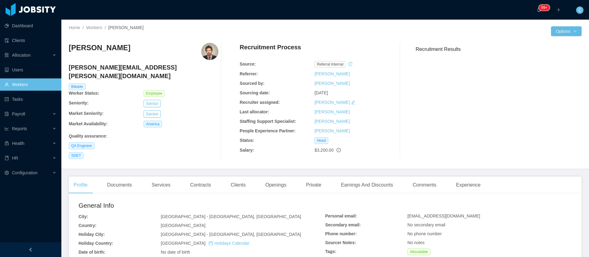
click at [117, 70] on h4 "[PERSON_NAME][EMAIL_ADDRESS][PERSON_NAME][DOMAIN_NAME]" at bounding box center [144, 71] width 150 height 17
click at [117, 71] on h4 "[PERSON_NAME][EMAIL_ADDRESS][PERSON_NAME][DOMAIN_NAME]" at bounding box center [144, 71] width 150 height 17
copy h4 "[PERSON_NAME][EMAIL_ADDRESS][PERSON_NAME][DOMAIN_NAME]"
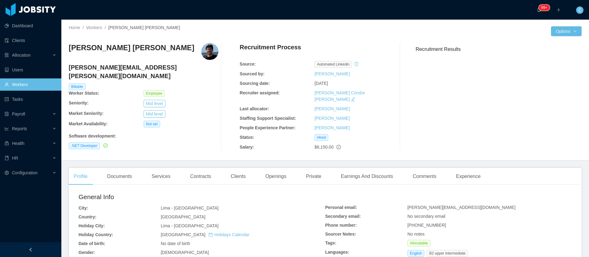
click at [105, 68] on h4 "[PERSON_NAME][EMAIL_ADDRESS][PERSON_NAME][DOMAIN_NAME]" at bounding box center [144, 71] width 150 height 17
click at [105, 69] on h4 "[PERSON_NAME][EMAIL_ADDRESS][PERSON_NAME][DOMAIN_NAME]" at bounding box center [144, 71] width 150 height 17
click at [105, 68] on h4 "[PERSON_NAME][EMAIL_ADDRESS][PERSON_NAME][DOMAIN_NAME]" at bounding box center [144, 71] width 150 height 17
copy h4 "[PERSON_NAME][EMAIL_ADDRESS][PERSON_NAME][DOMAIN_NAME]"
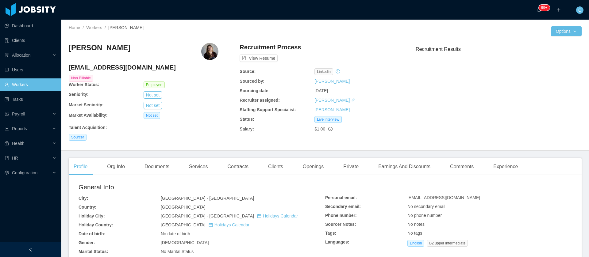
click at [101, 68] on h4 "[EMAIL_ADDRESS][DOMAIN_NAME]" at bounding box center [144, 67] width 150 height 9
click at [101, 69] on h4 "[EMAIL_ADDRESS][DOMAIN_NAME]" at bounding box center [144, 67] width 150 height 9
copy h4 "[EMAIL_ADDRESS][DOMAIN_NAME]"
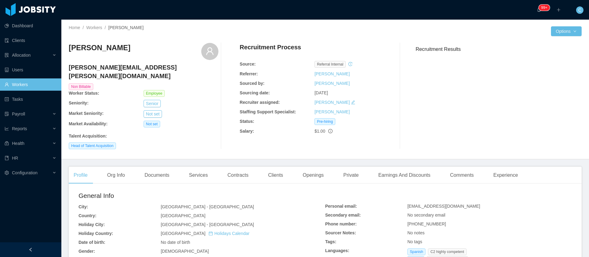
click at [120, 67] on h4 "[PERSON_NAME][EMAIL_ADDRESS][PERSON_NAME][DOMAIN_NAME]" at bounding box center [144, 71] width 150 height 17
click at [120, 66] on h4 "[PERSON_NAME][EMAIL_ADDRESS][PERSON_NAME][DOMAIN_NAME]" at bounding box center [144, 71] width 150 height 17
click at [120, 65] on h4 "[PERSON_NAME][EMAIL_ADDRESS][PERSON_NAME][DOMAIN_NAME]" at bounding box center [144, 71] width 150 height 17
copy h4 "[PERSON_NAME][EMAIL_ADDRESS][PERSON_NAME][DOMAIN_NAME]"
click at [25, 57] on span "Allocation" at bounding box center [21, 55] width 19 height 5
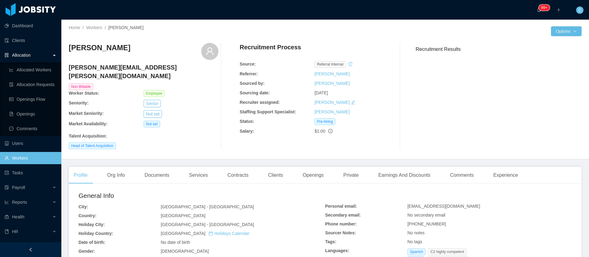
click at [22, 161] on link "Workers" at bounding box center [31, 158] width 52 height 12
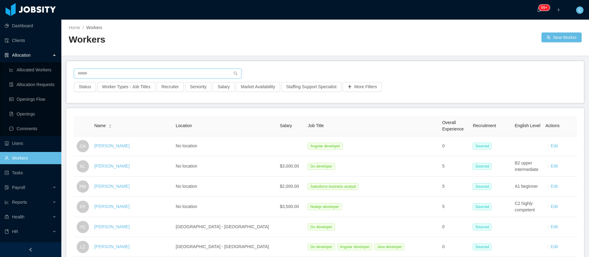
click at [99, 75] on input "text" at bounding box center [158, 74] width 168 height 10
paste input "**********"
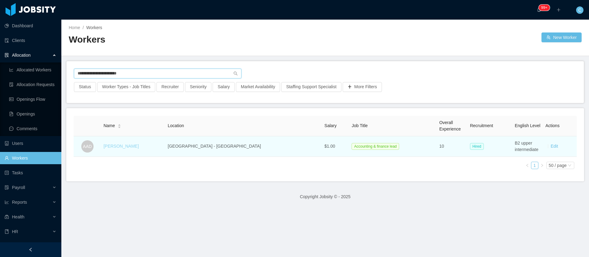
type input "**********"
click at [122, 147] on link "[PERSON_NAME]" at bounding box center [120, 146] width 35 height 5
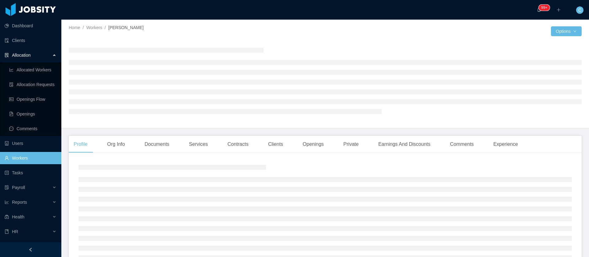
click at [244, 150] on main "Home / Workers / [PERSON_NAME] / Options Profile Org Info Documents Services Co…" at bounding box center [325, 139] width 528 height 238
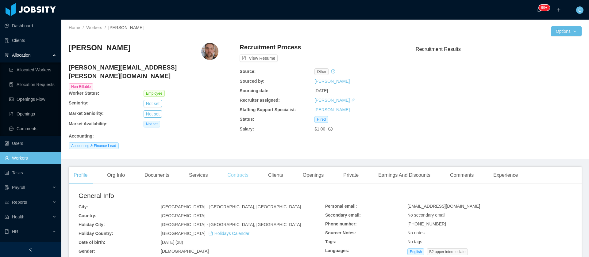
click at [229, 171] on div "Contracts" at bounding box center [237, 175] width 31 height 17
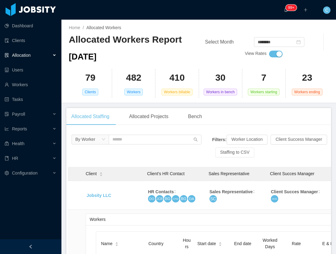
click at [138, 150] on div "By Worker" at bounding box center [135, 148] width 129 height 26
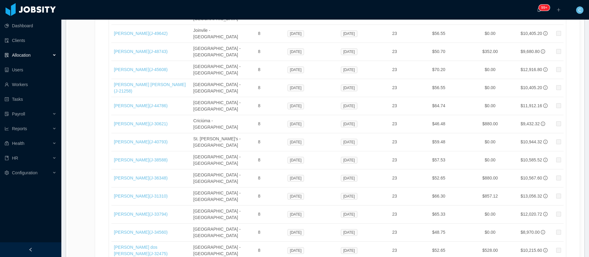
scroll to position [114, 0]
